Goal: Transaction & Acquisition: Download file/media

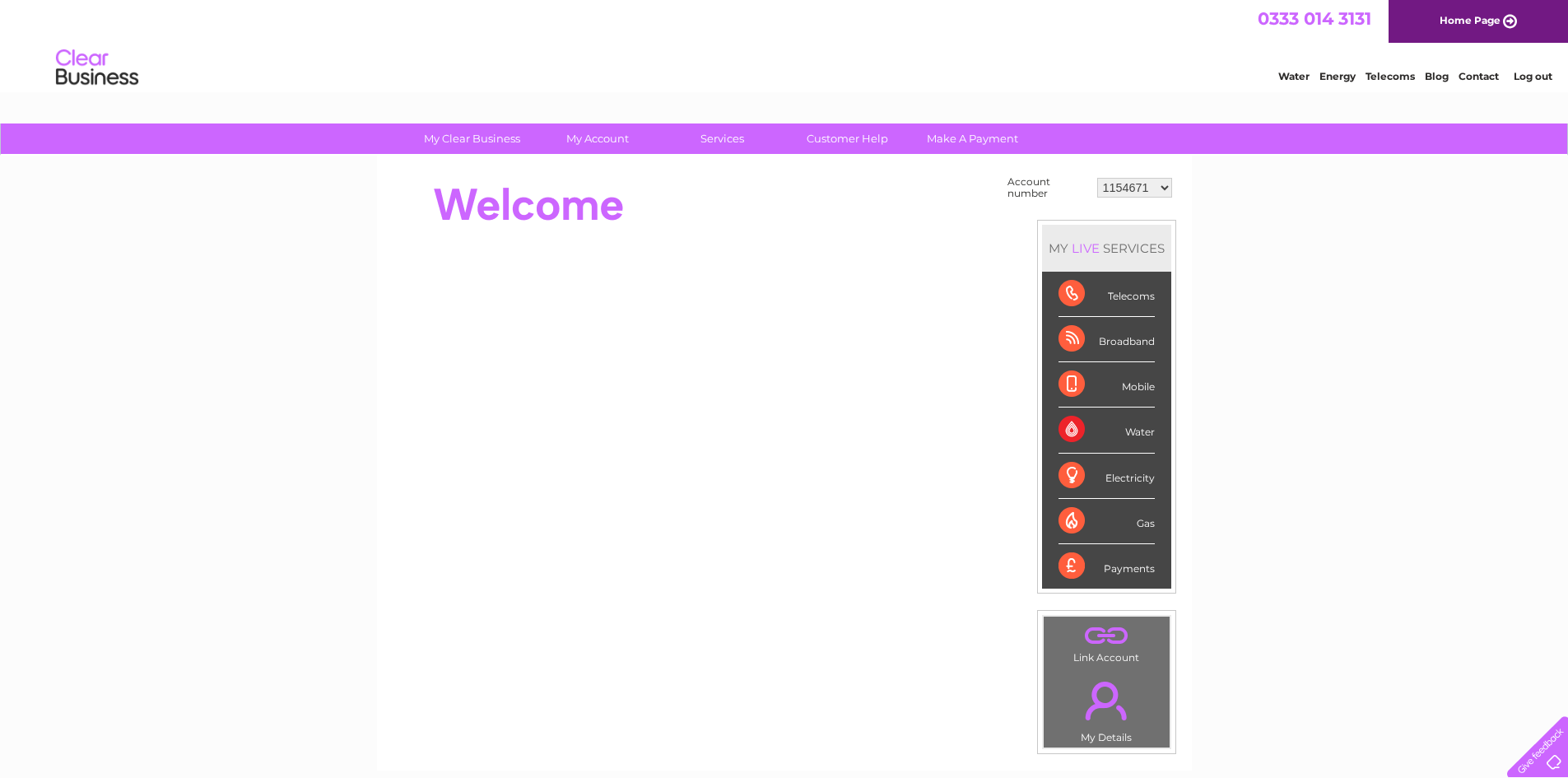
click at [1160, 187] on select "1154671 30291761 30295235 30295590 30297607 30305999" at bounding box center [1134, 187] width 75 height 19
select select "30295235"
click at [1097, 177] on select "1154671 30291761 30295235 30295590 30297607 30305999" at bounding box center [1134, 187] width 75 height 19
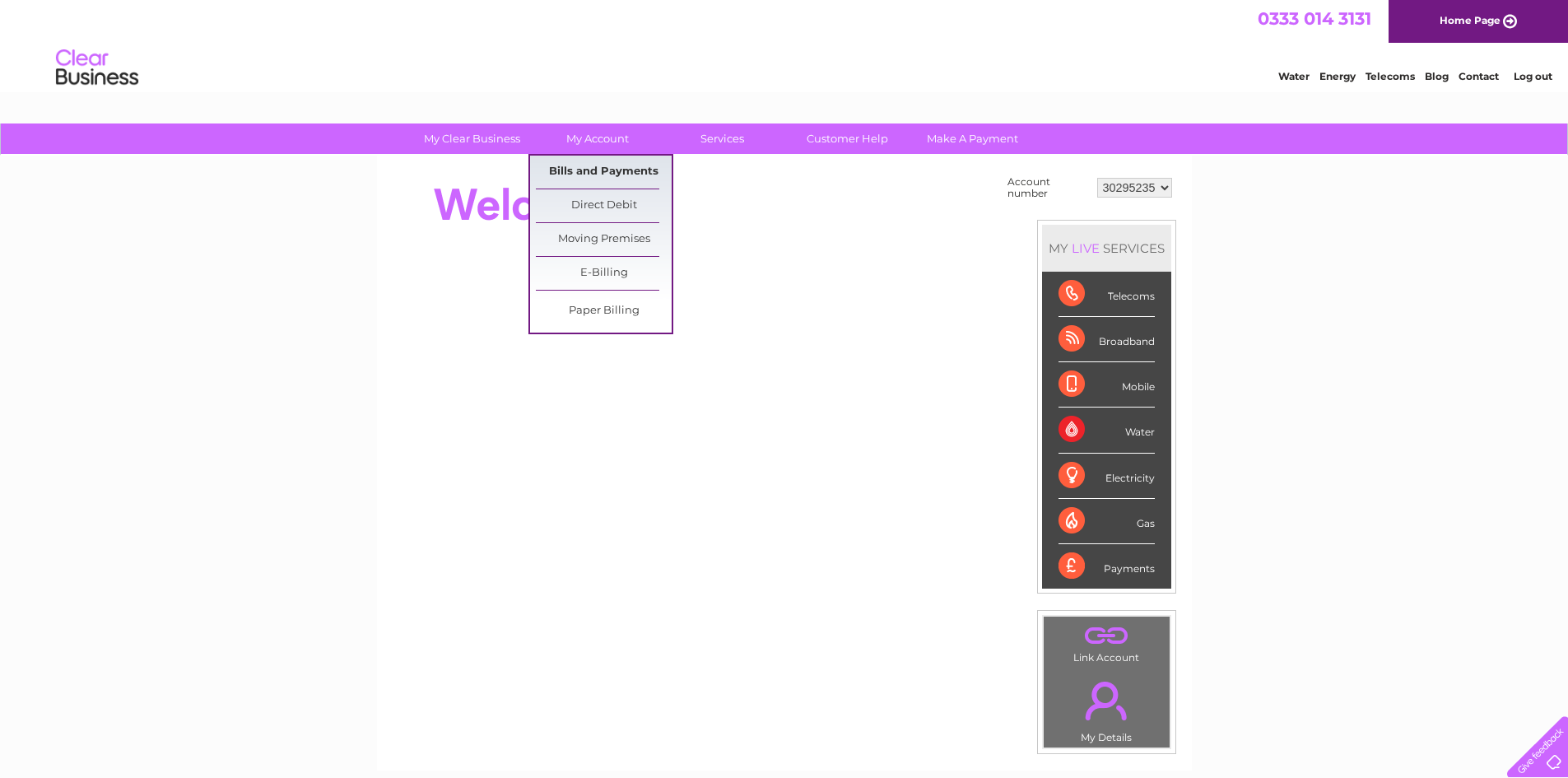
click at [593, 169] on link "Bills and Payments" at bounding box center [604, 172] width 136 height 33
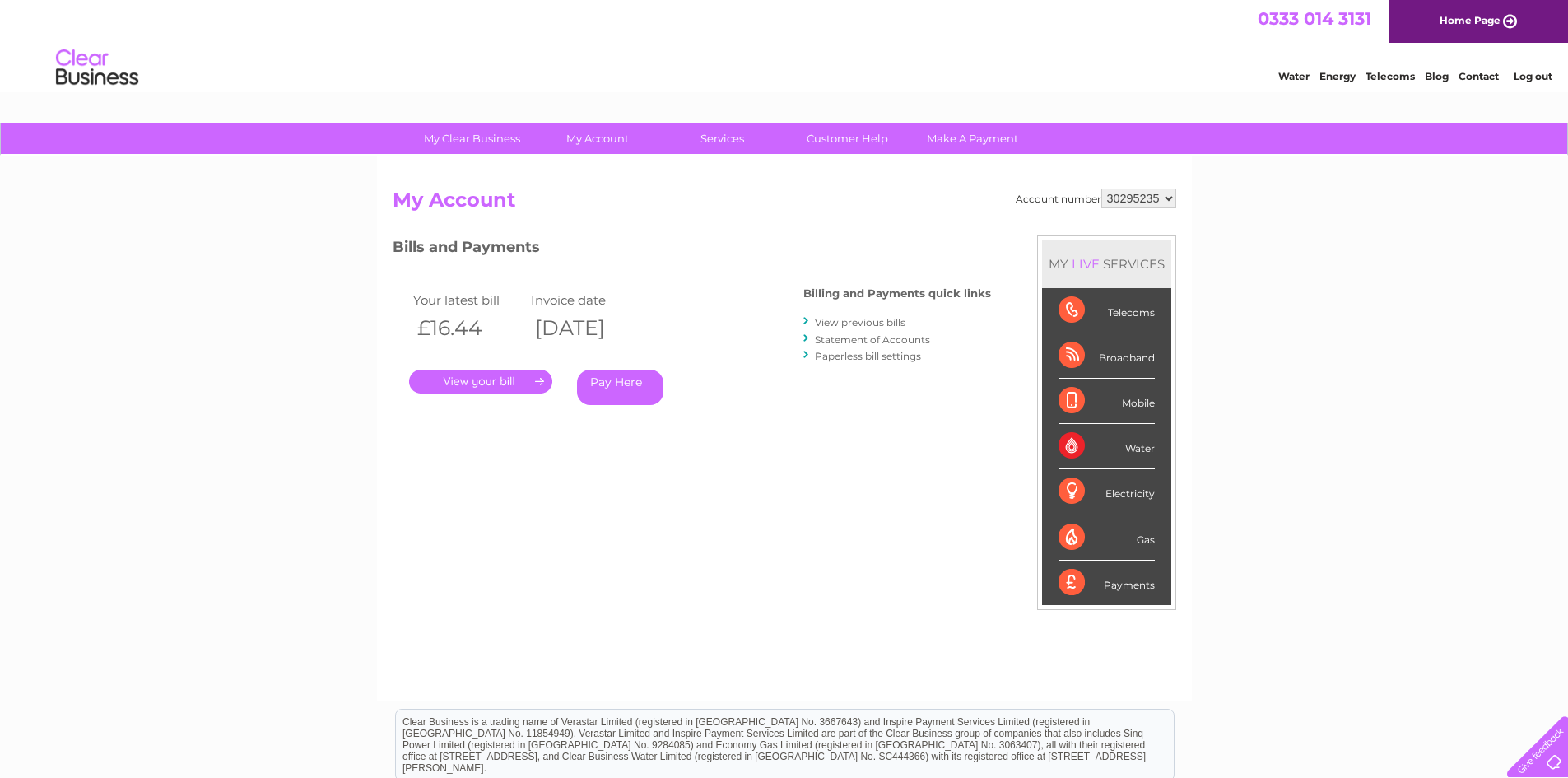
click at [859, 321] on link "View previous bills" at bounding box center [861, 322] width 91 height 12
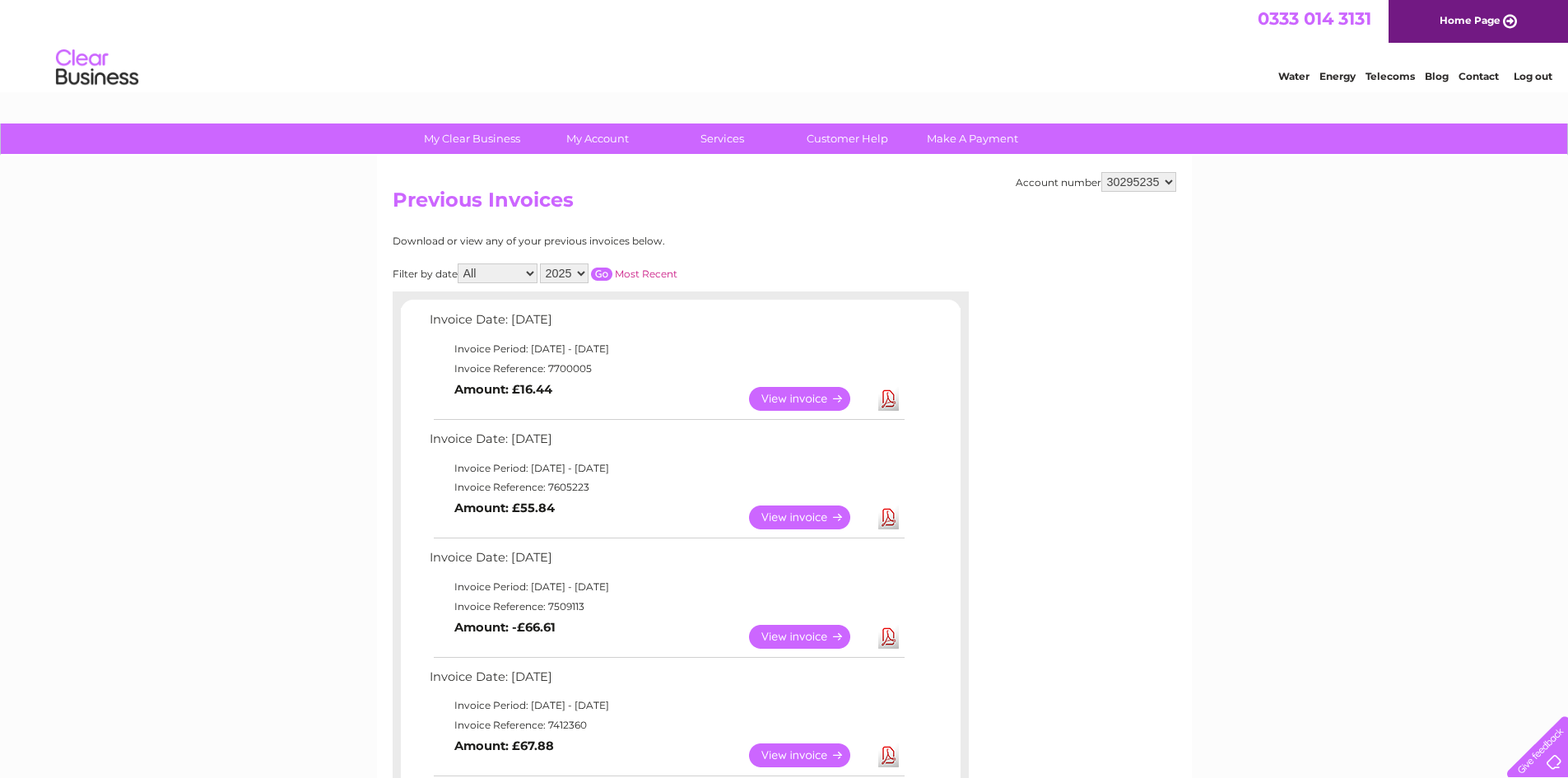
click at [815, 516] on link "View" at bounding box center [809, 517] width 121 height 24
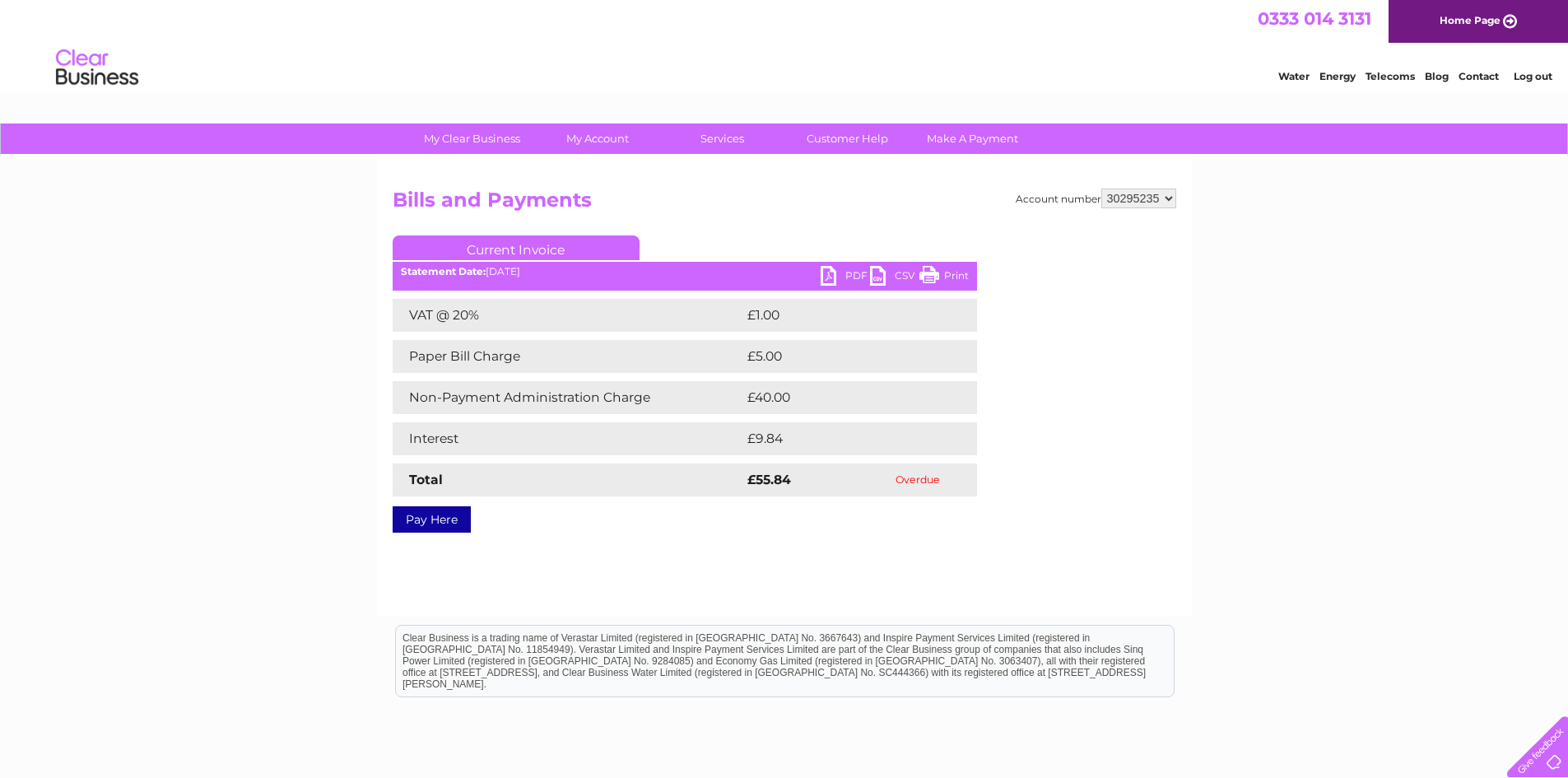
click at [829, 279] on link "PDF" at bounding box center [845, 278] width 49 height 24
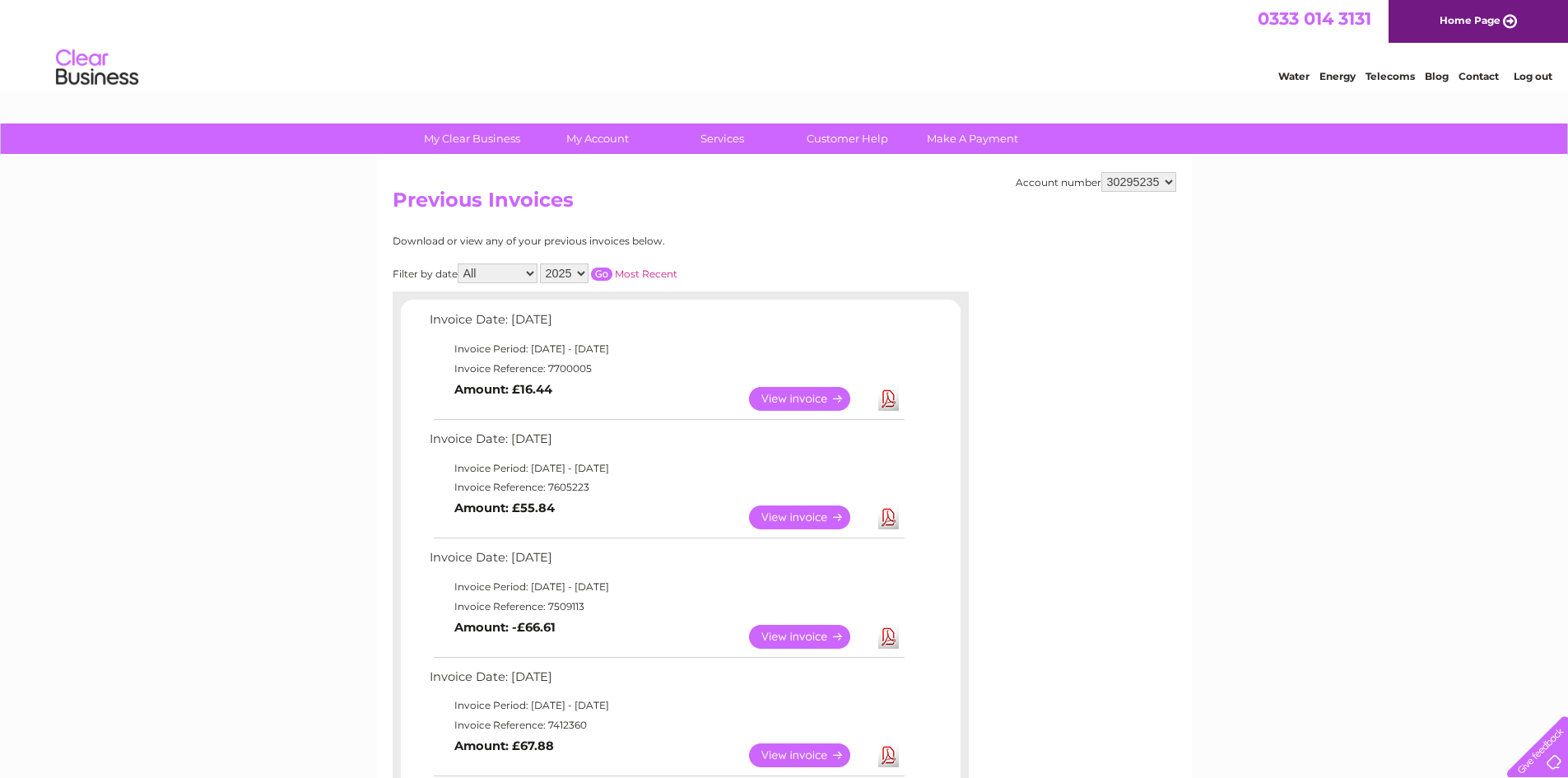
click at [794, 633] on link "View" at bounding box center [809, 637] width 121 height 24
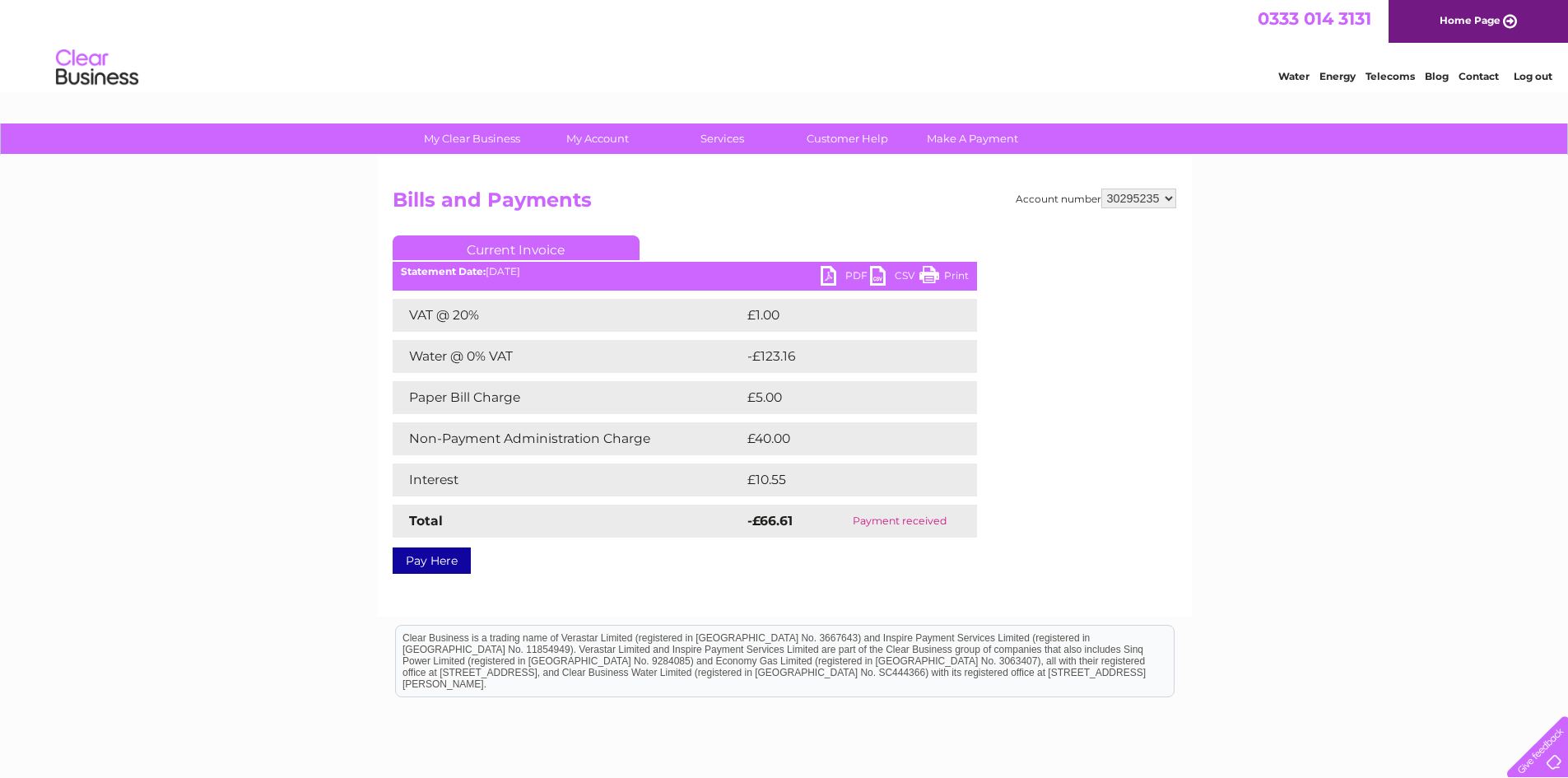
click at [829, 277] on link "PDF" at bounding box center [845, 278] width 49 height 24
